Goal: Task Accomplishment & Management: Manage account settings

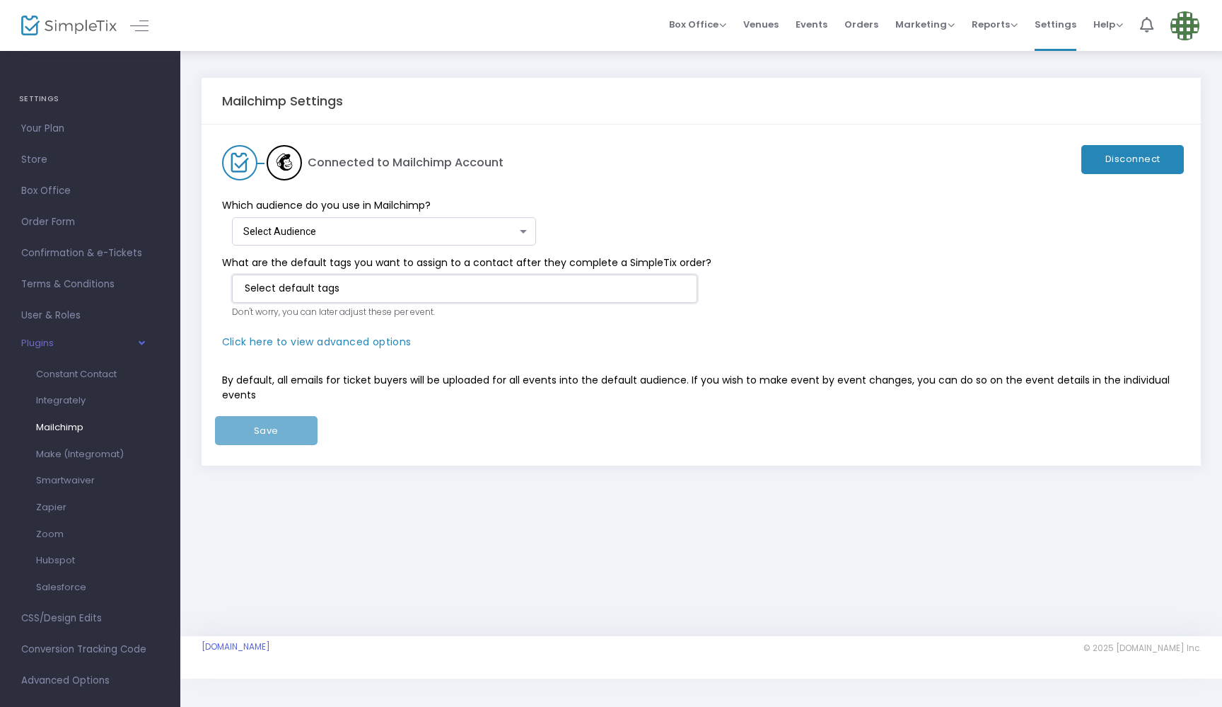
click at [457, 288] on input "NO DATA FOUND" at bounding box center [468, 288] width 446 height 15
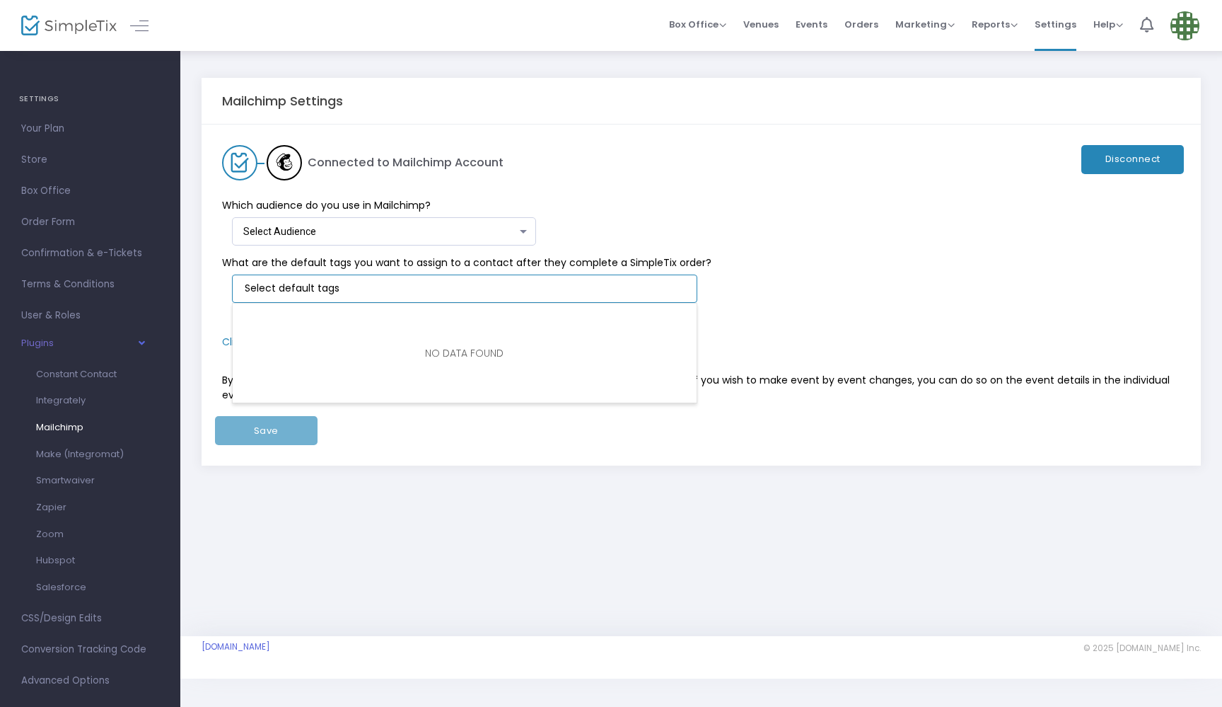
type input "#"
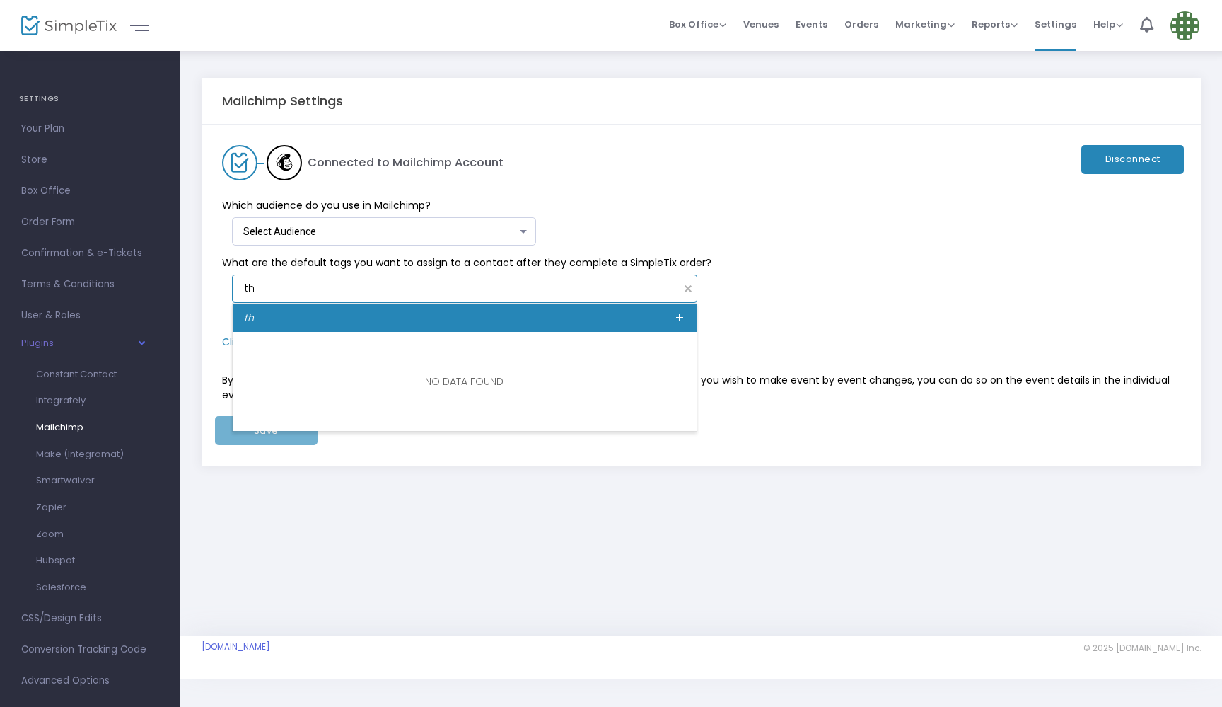
type input "t"
type input "screening"
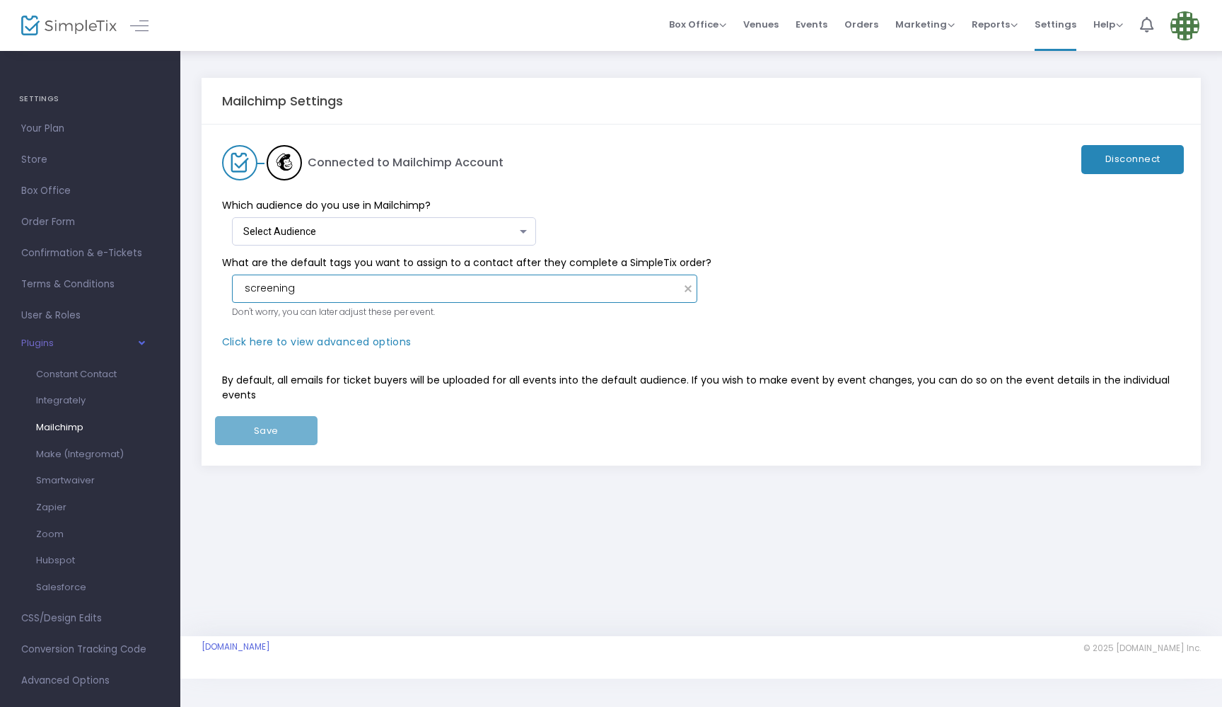
click at [242, 285] on kendo-searchbar "screening" at bounding box center [456, 288] width 434 height 15
click at [245, 288] on input "screening" at bounding box center [459, 288] width 429 height 15
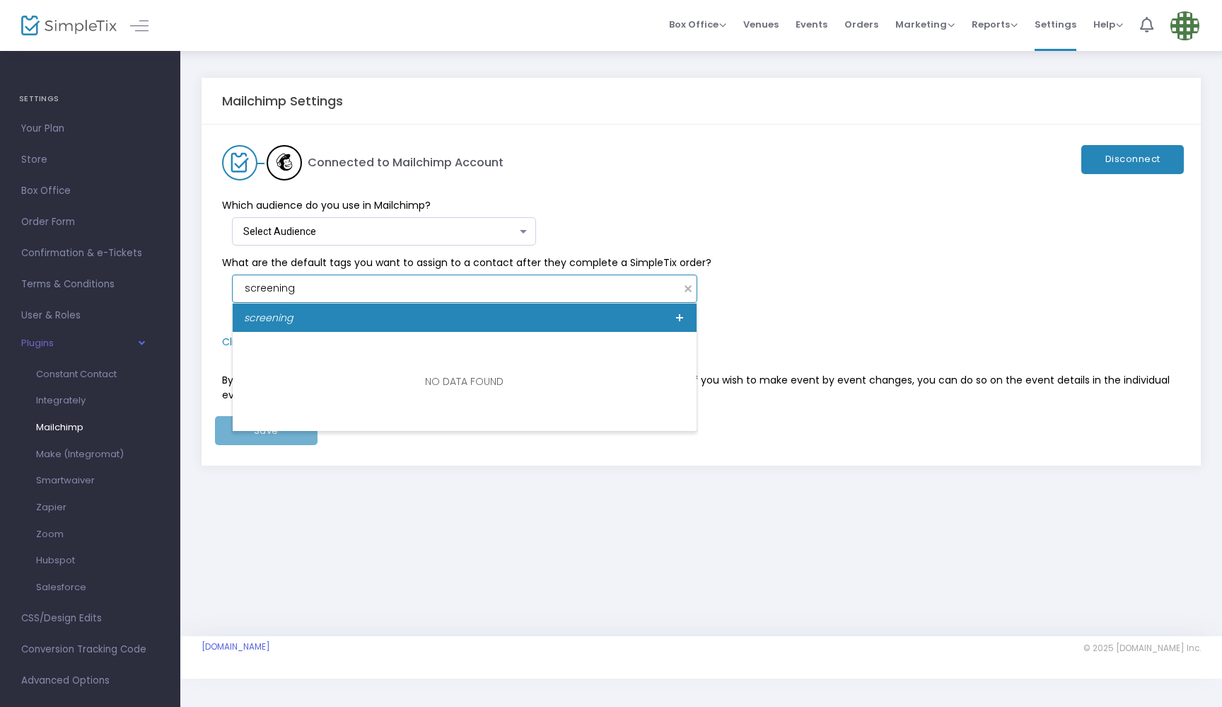
click at [678, 316] on span at bounding box center [679, 317] width 11 height 11
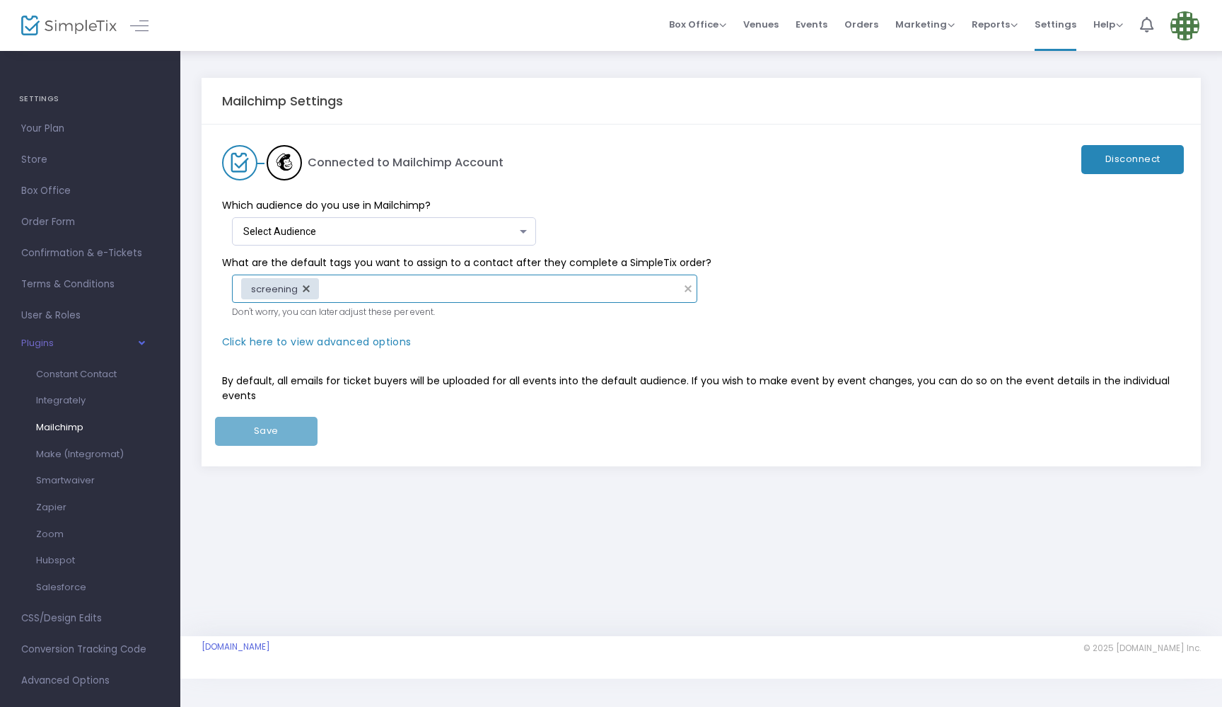
click at [456, 228] on div "Select Audience" at bounding box center [380, 231] width 274 height 11
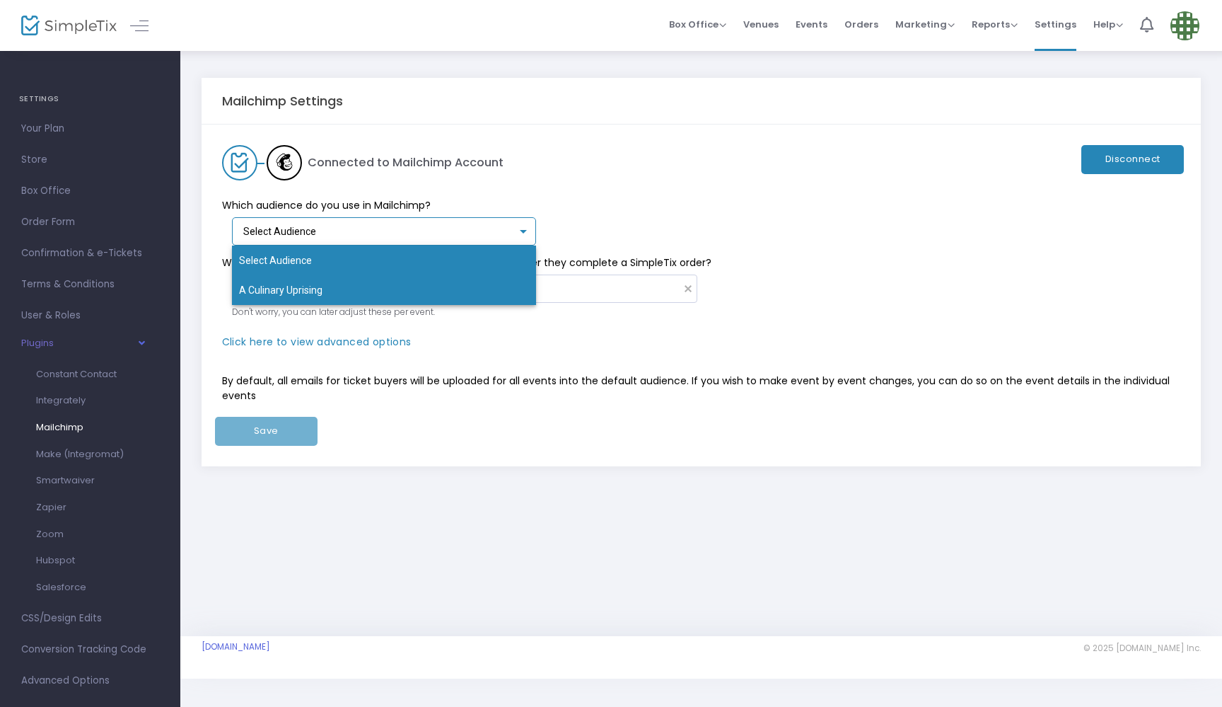
click at [434, 285] on span "A Culinary Uprising" at bounding box center [384, 290] width 291 height 30
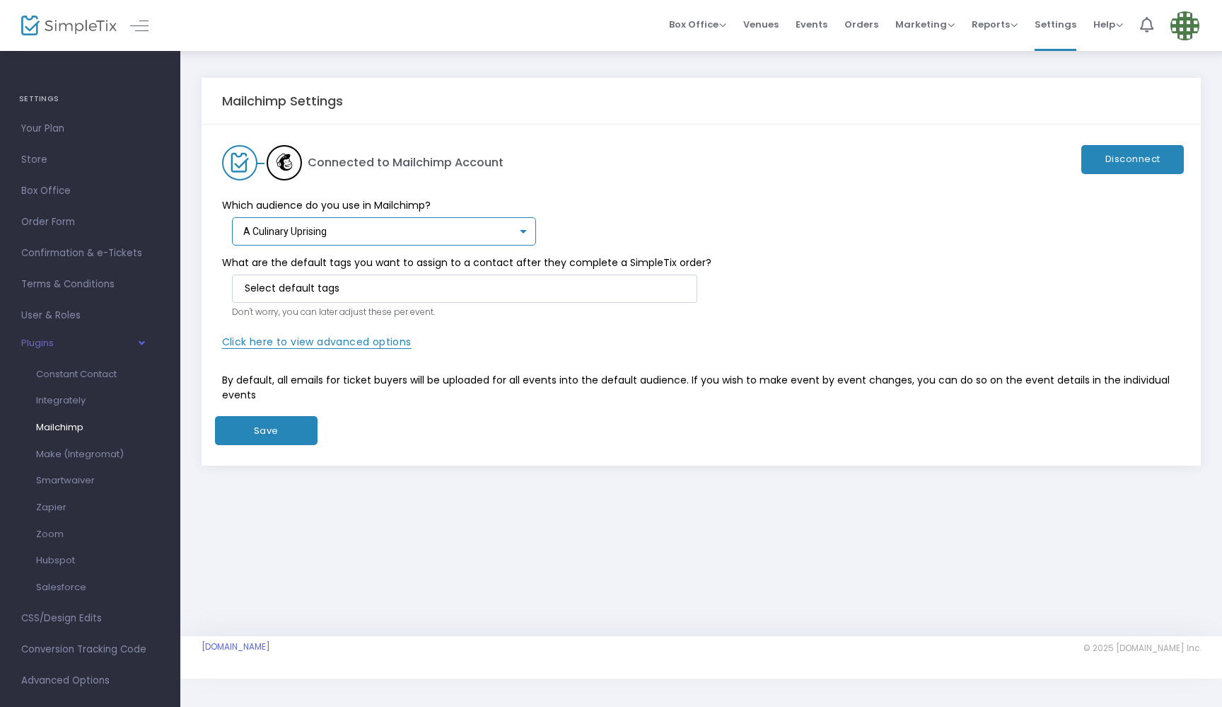
click at [312, 339] on span "Click here to view advanced options" at bounding box center [317, 342] width 190 height 14
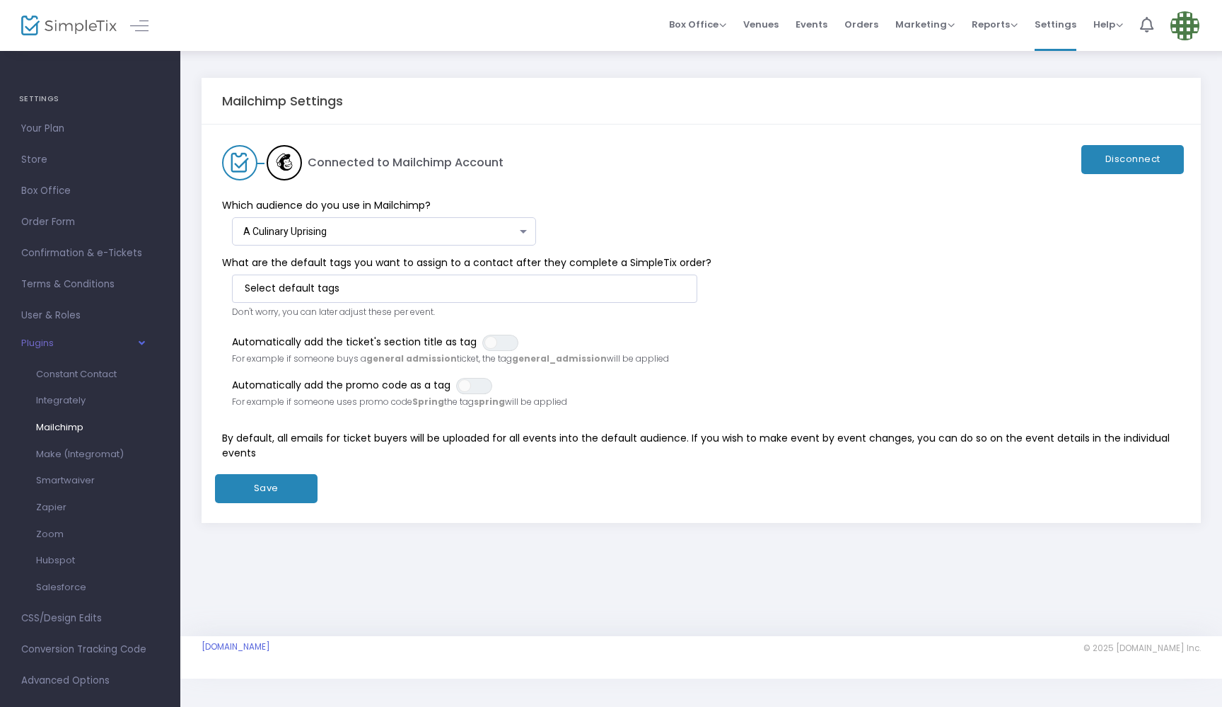
click at [273, 494] on button "Save" at bounding box center [266, 488] width 103 height 29
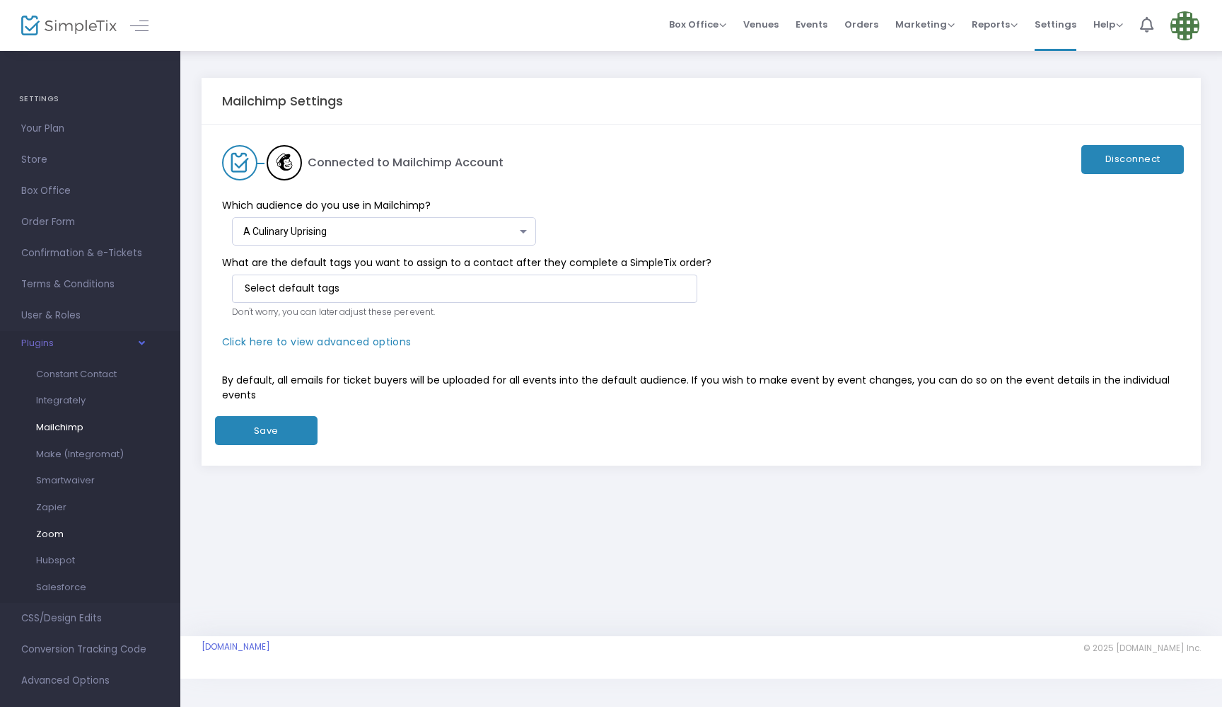
click at [52, 537] on span "Zoom" at bounding box center [50, 533] width 28 height 13
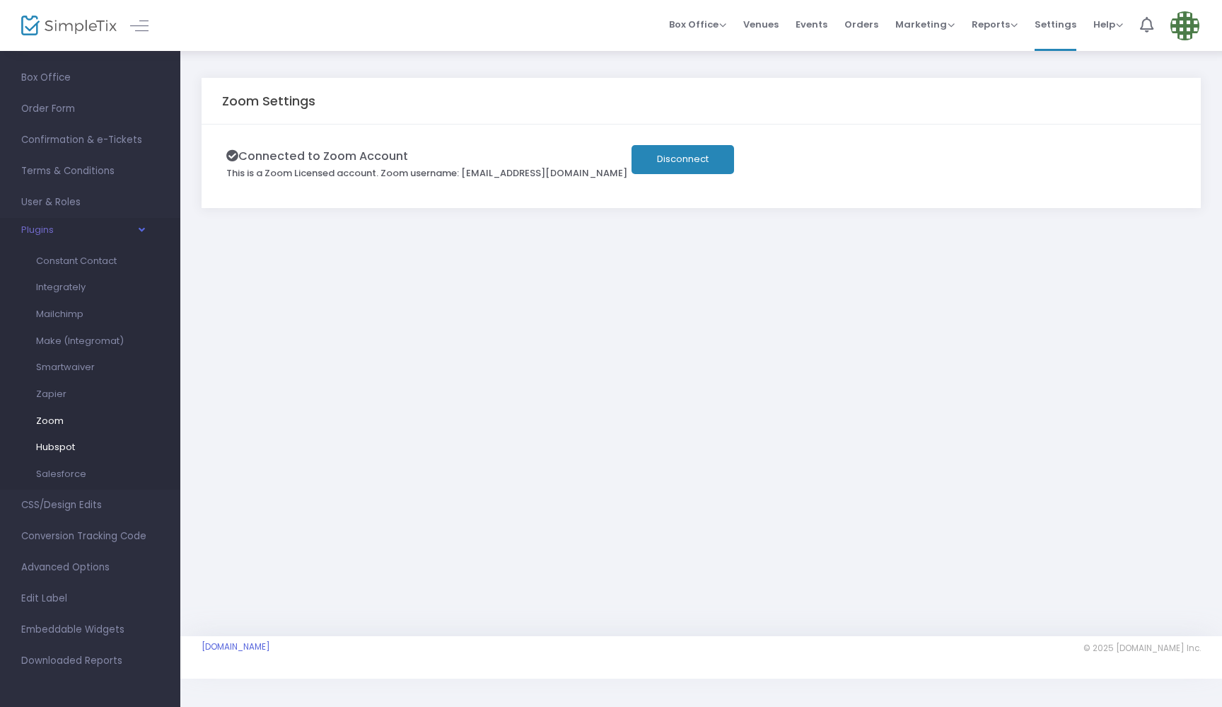
scroll to position [113, 0]
click at [71, 504] on span "CSS/Design Edits" at bounding box center [90, 505] width 138 height 18
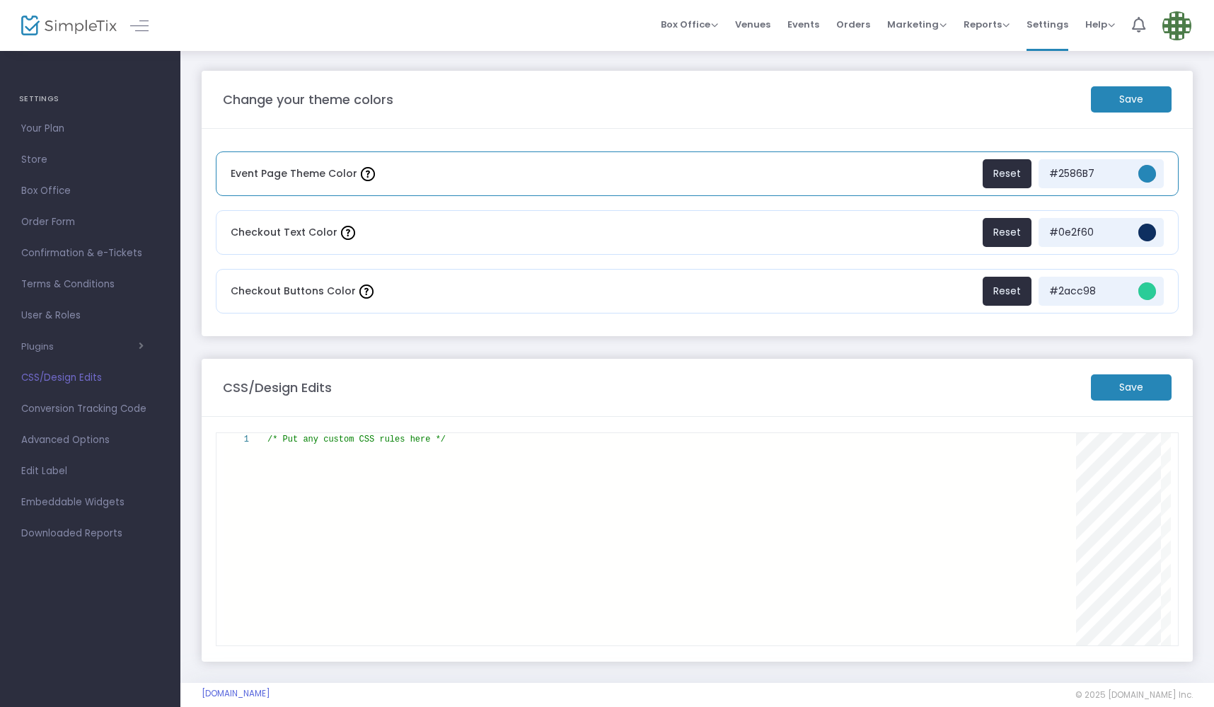
click at [1151, 170] on span "#2586b7" at bounding box center [1147, 174] width 18 height 18
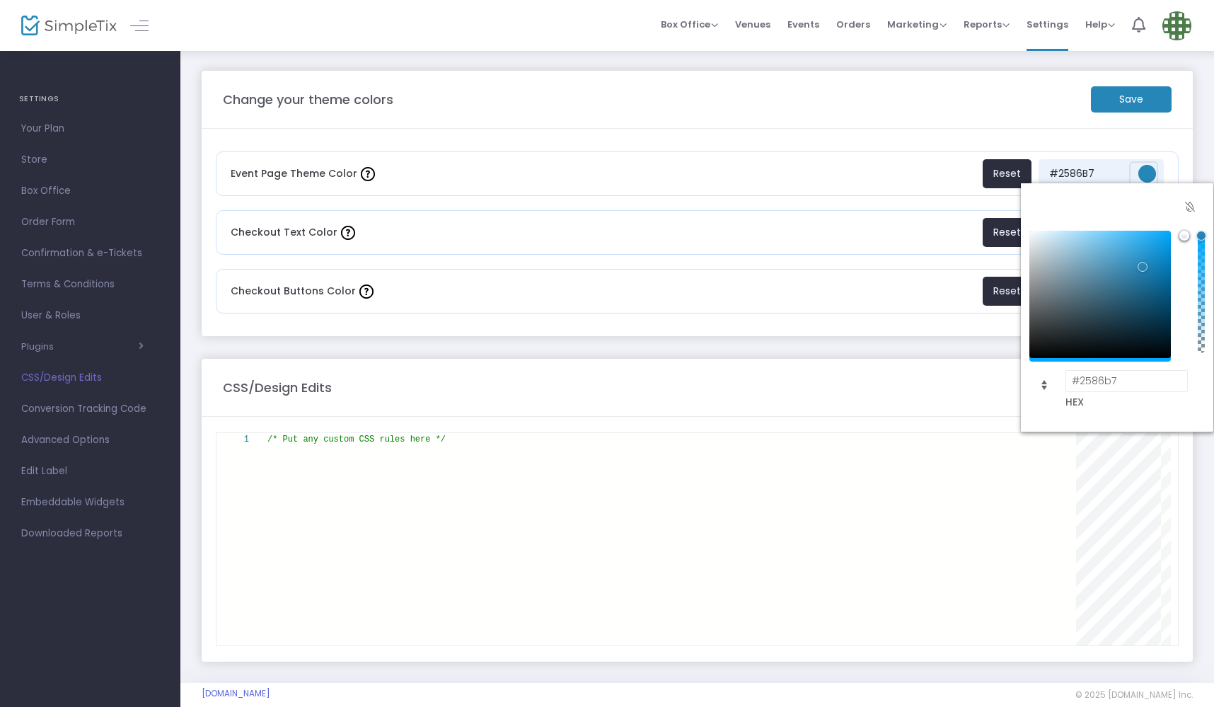
click at [1074, 203] on span "Palette view" at bounding box center [1073, 206] width 23 height 23
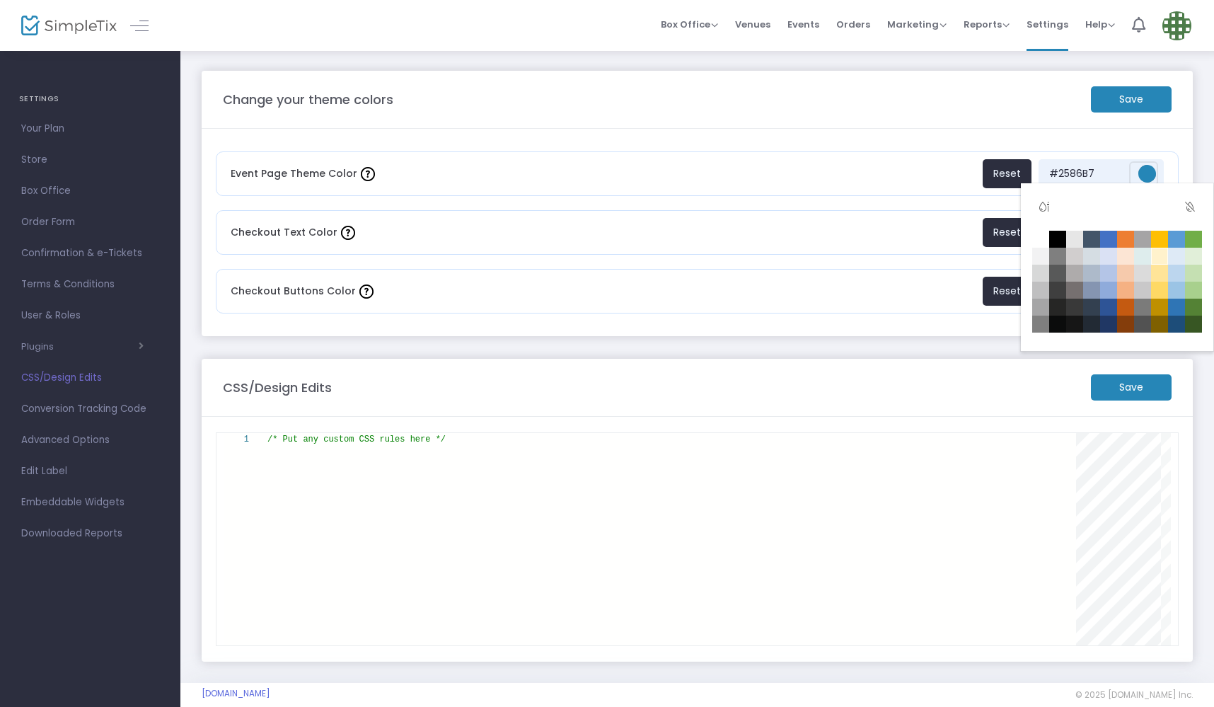
click at [1160, 254] on td "#fff2cc" at bounding box center [1159, 256] width 17 height 17
click at [1148, 133] on m-panel-content "Event Page Theme Color Reset #fff2cc Checkout Text Color Reset #0e2f60 Checkout…" at bounding box center [697, 232] width 991 height 207
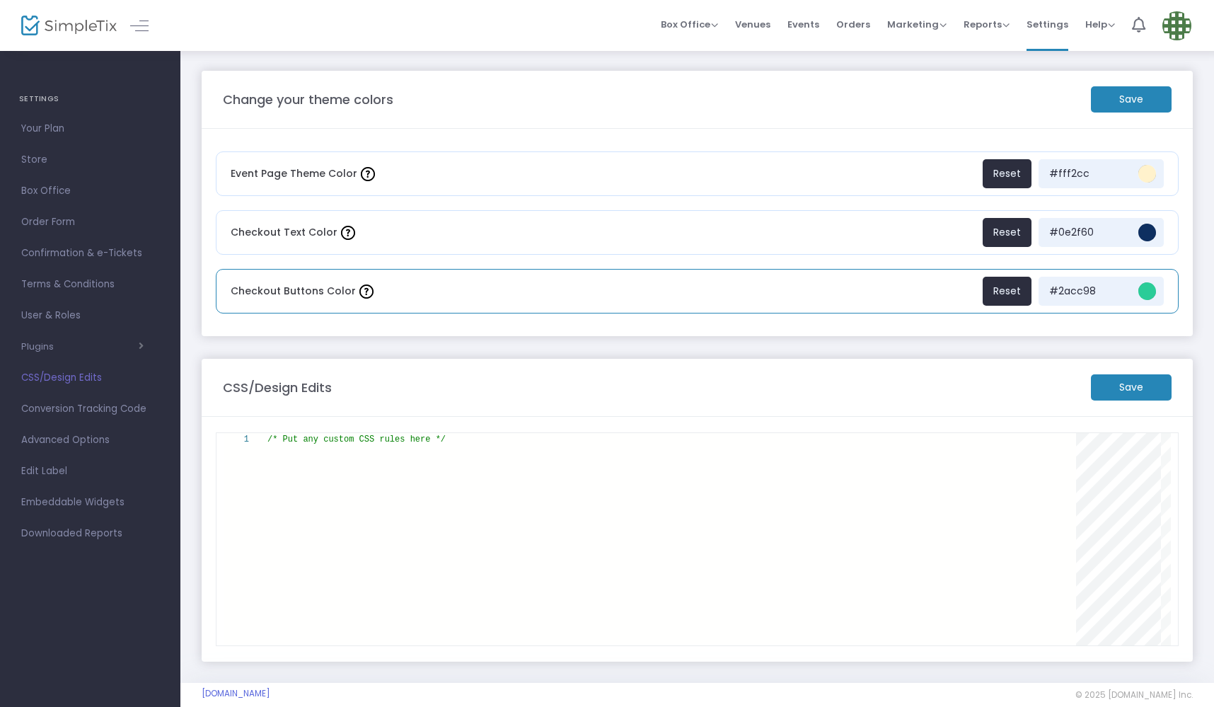
click at [1150, 287] on span "#2acc98" at bounding box center [1147, 291] width 18 height 18
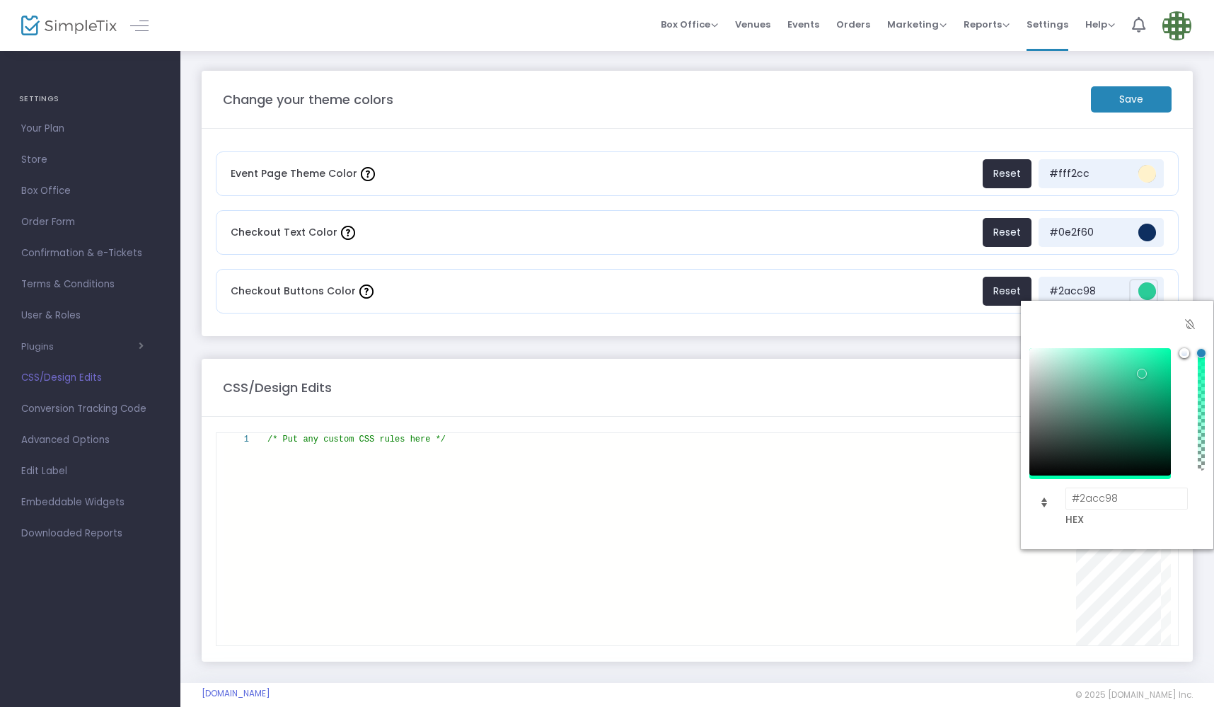
click at [1072, 324] on span "Palette view" at bounding box center [1073, 324] width 23 height 23
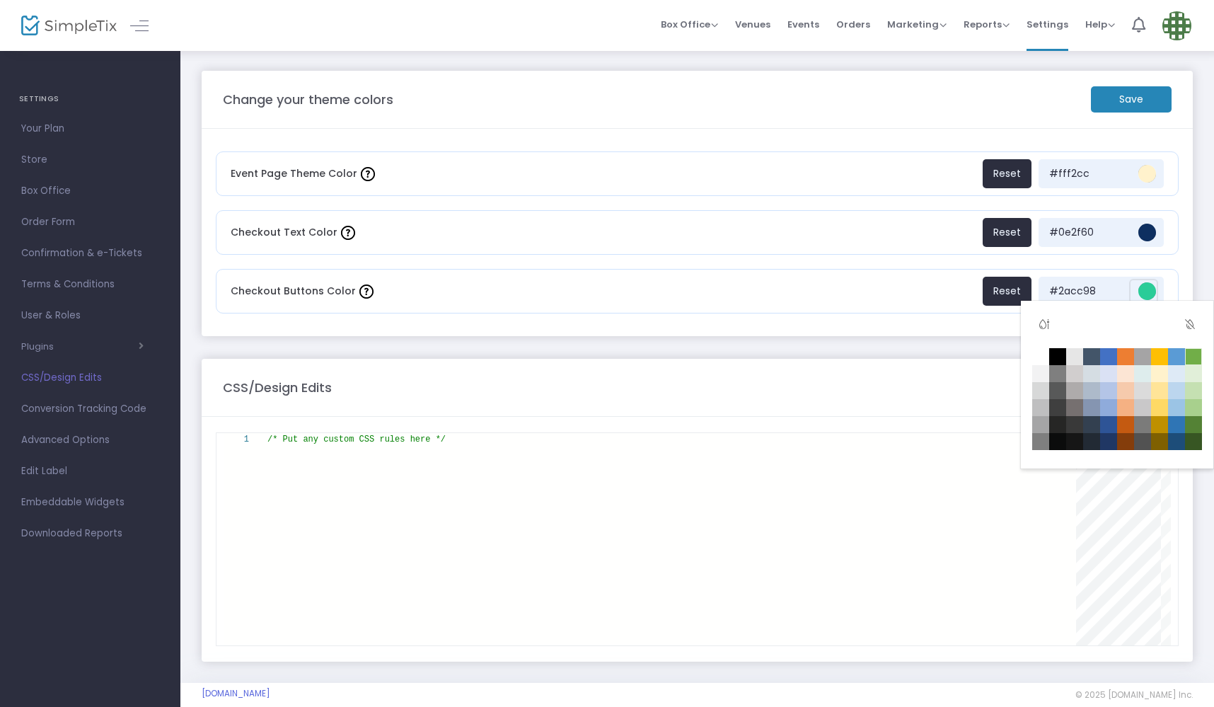
click at [1192, 357] on td "#71ae48" at bounding box center [1193, 356] width 17 height 17
click at [905, 299] on div "Checkout Buttons Color Reset #71ae48" at bounding box center [697, 291] width 963 height 45
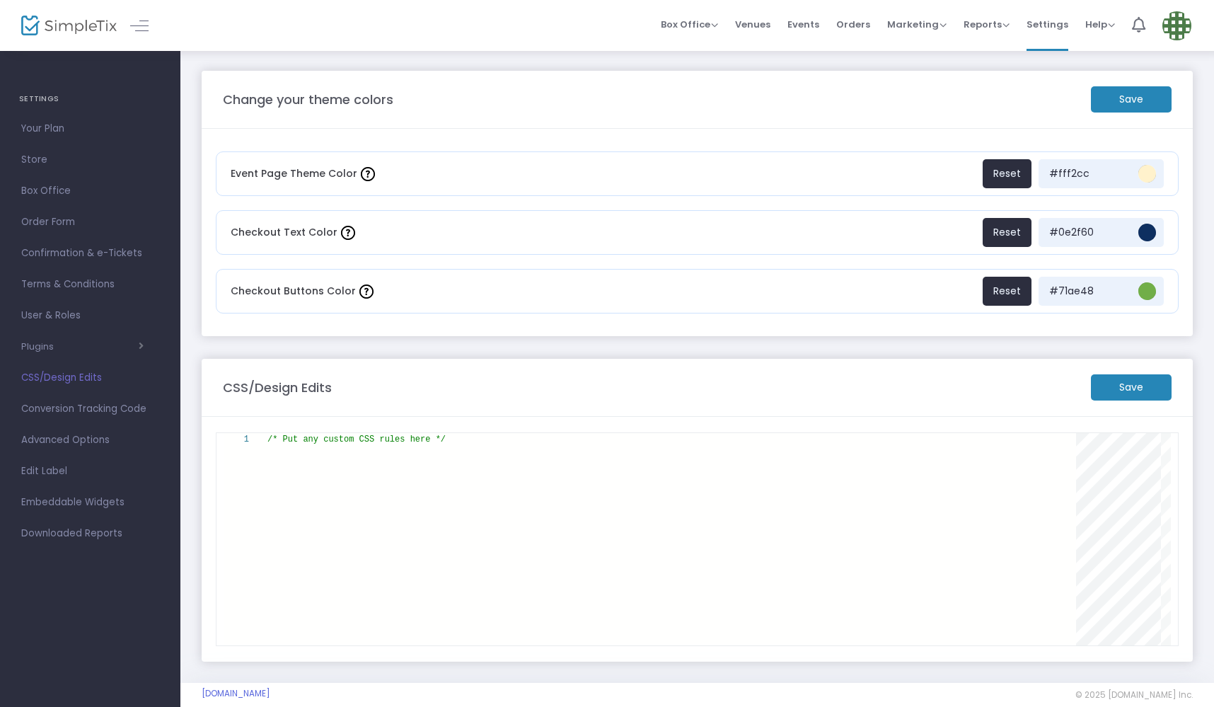
click at [1139, 98] on m-button "Save" at bounding box center [1131, 99] width 81 height 26
click at [81, 408] on span "Conversion Tracking Code" at bounding box center [90, 409] width 138 height 18
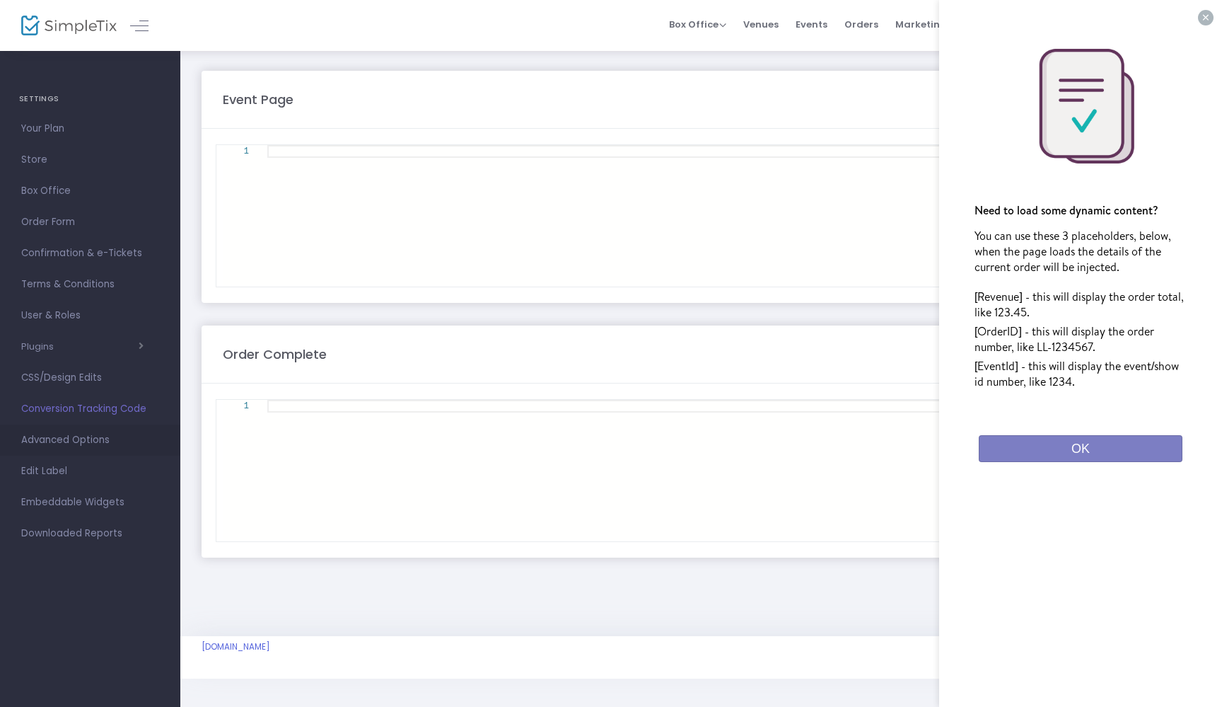
click at [82, 439] on span "Advanced Options" at bounding box center [90, 440] width 138 height 18
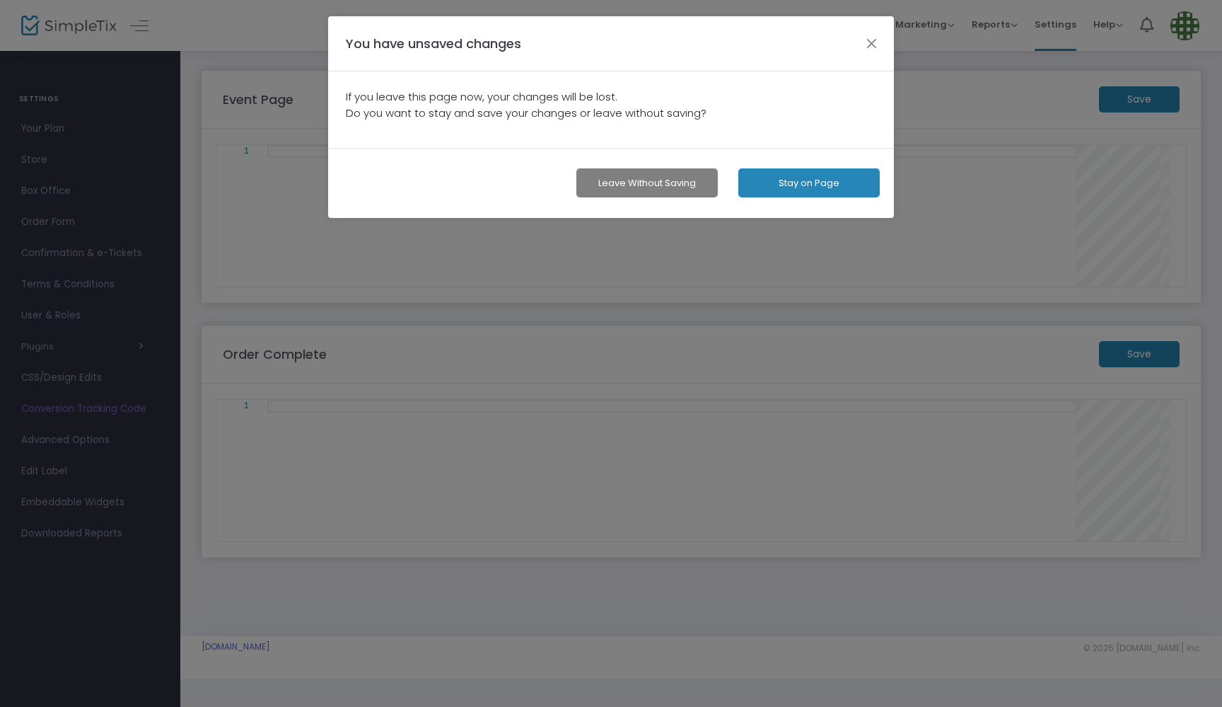
click at [626, 184] on button "Leave without Saving" at bounding box center [646, 182] width 141 height 29
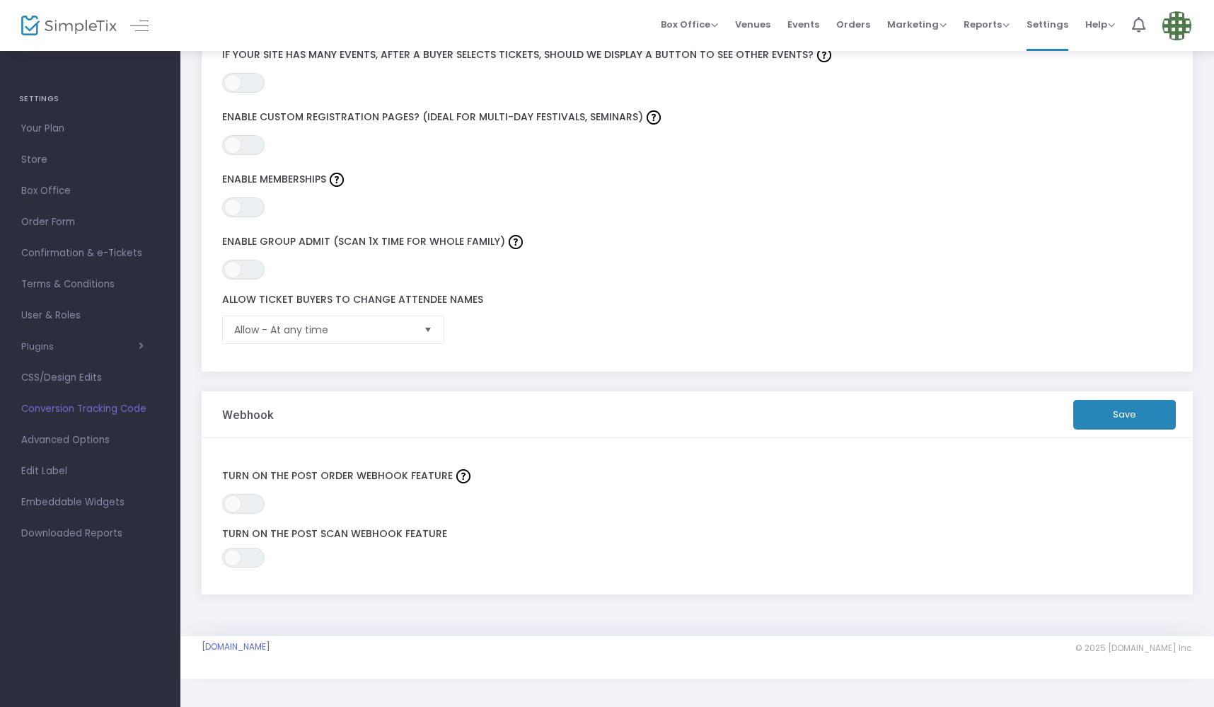
scroll to position [336, 0]
